Goal: Information Seeking & Learning: Learn about a topic

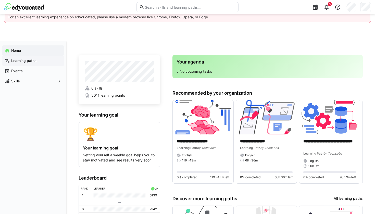
click at [24, 63] on span "Learning paths" at bounding box center [35, 60] width 51 height 5
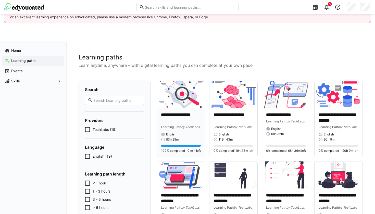
click at [181, 133] on div "English" at bounding box center [181, 134] width 40 height 4
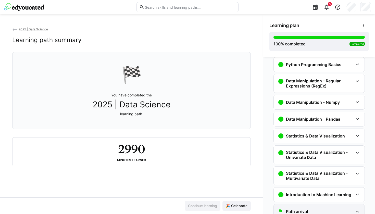
scroll to position [29, 0]
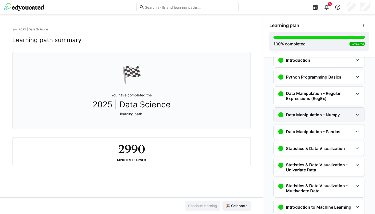
click at [347, 116] on div "Data Manipulation - Numpy" at bounding box center [316, 115] width 76 height 6
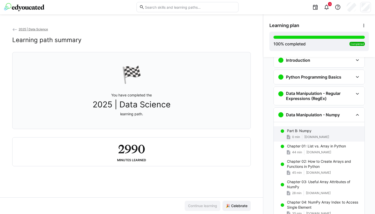
click at [305, 132] on p "Part B: Numpy" at bounding box center [299, 130] width 25 height 5
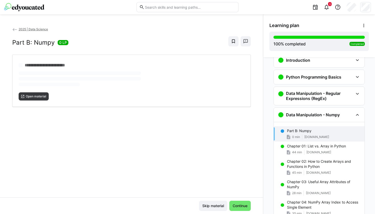
scroll to position [80, 0]
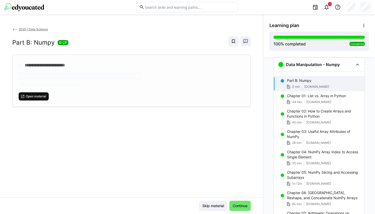
click at [37, 96] on span "Open material" at bounding box center [35, 96] width 21 height 4
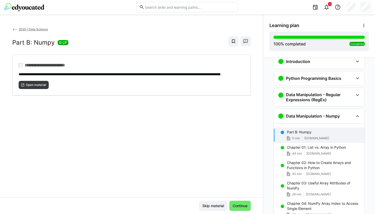
scroll to position [27, 0]
click at [343, 116] on div "Data Manipulation - Numpy" at bounding box center [316, 116] width 76 height 6
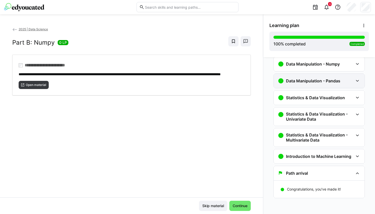
scroll to position [80, 0]
click at [340, 80] on div "Data Manipulation - Pandas" at bounding box center [316, 81] width 76 height 6
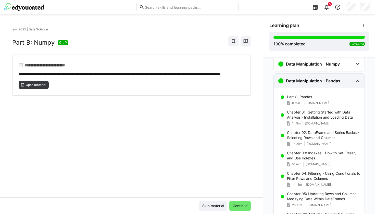
click at [340, 80] on div "Data Manipulation - Pandas" at bounding box center [316, 81] width 76 height 6
